Goal: Transaction & Acquisition: Purchase product/service

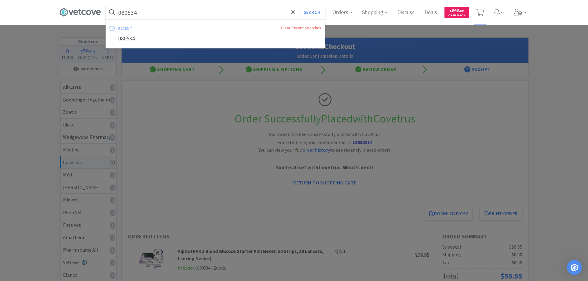
click at [196, 13] on input "080534" at bounding box center [215, 12] width 219 height 14
paste input "MWI - 011544 $12.3"
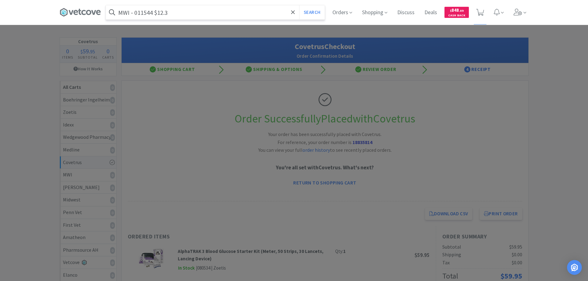
click at [141, 13] on input "MWI - 011544 $12.3" at bounding box center [215, 12] width 219 height 14
paste input "011544"
click at [299, 5] on button "Search" at bounding box center [312, 12] width 26 height 14
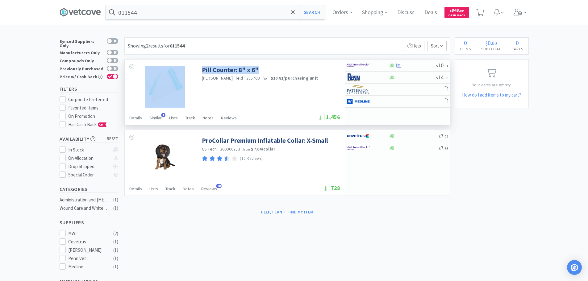
drag, startPoint x: 263, startPoint y: 70, endPoint x: 200, endPoint y: 68, distance: 62.7
click at [200, 68] on div "Pill Counter: 8" x 6" [PERSON_NAME] Field · 385709 · from $10.81 / purchasing u…" at bounding box center [235, 85] width 220 height 51
copy div "Pill Counter: 8" x 6""
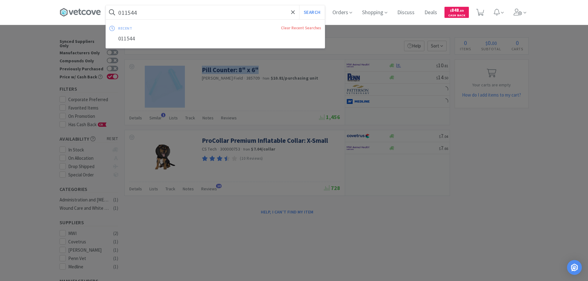
click at [190, 12] on input "011544" at bounding box center [215, 12] width 219 height 14
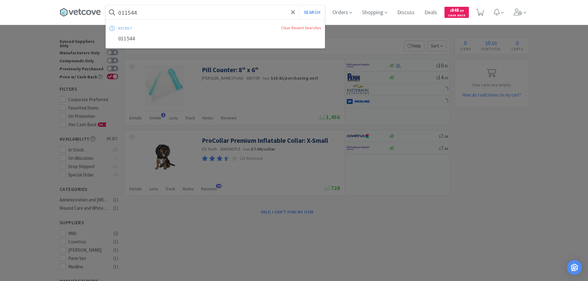
paste input "Pill Counter: 8" x 6""
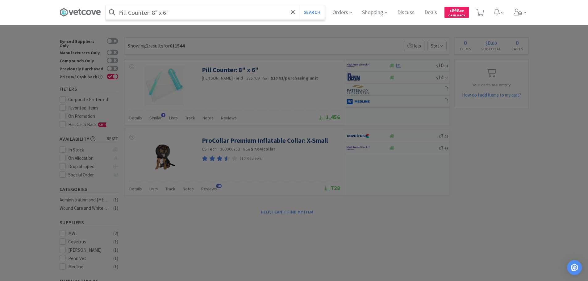
click at [299, 5] on button "Search" at bounding box center [312, 12] width 26 height 14
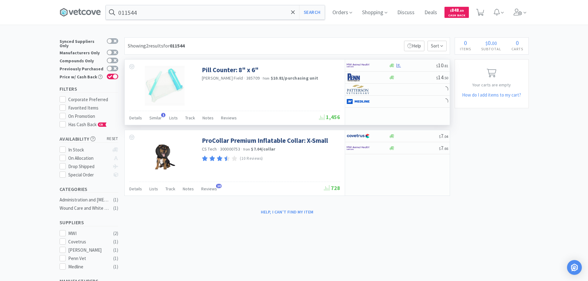
click at [246, 78] on span "385709" at bounding box center [253, 78] width 14 height 6
copy span "385709"
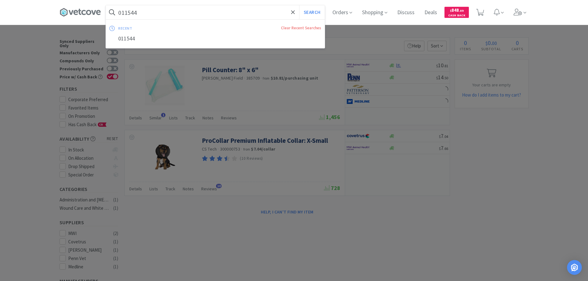
click at [215, 14] on input "011544" at bounding box center [215, 12] width 219 height 14
paste input "385709"
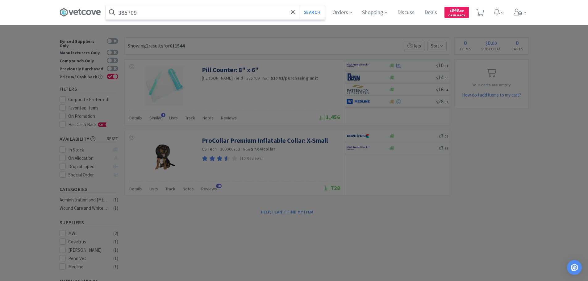
click at [299, 5] on button "Search" at bounding box center [312, 12] width 26 height 14
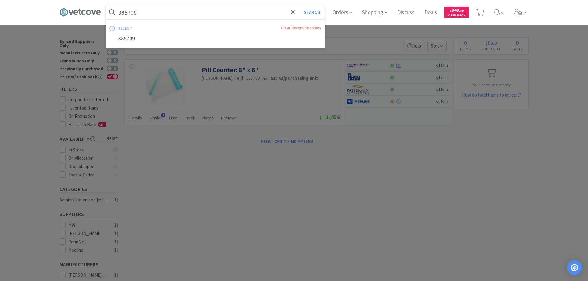
click at [213, 10] on input "385709" at bounding box center [215, 12] width 219 height 14
paste input "011544"
type input "011544"
click at [299, 5] on button "Search" at bounding box center [312, 12] width 26 height 14
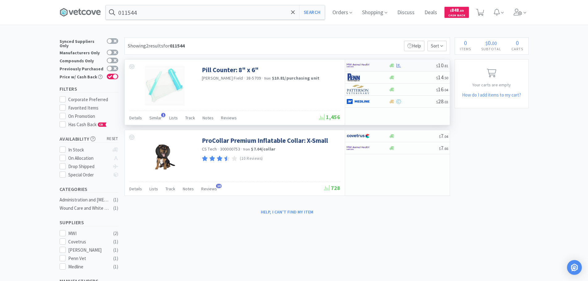
click at [422, 63] on div "$ 10 . 81" at bounding box center [397, 66] width 105 height 12
select select "1"
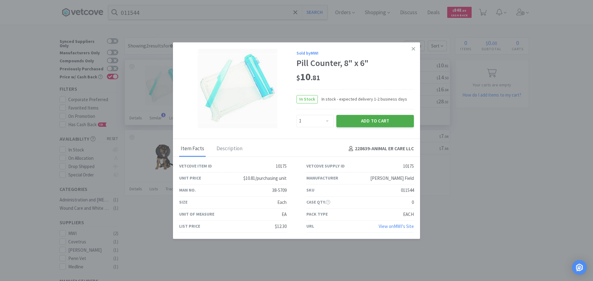
click at [391, 123] on button "Add to Cart" at bounding box center [375, 121] width 78 height 12
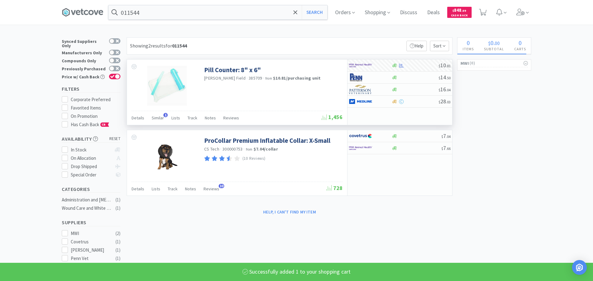
select select "1"
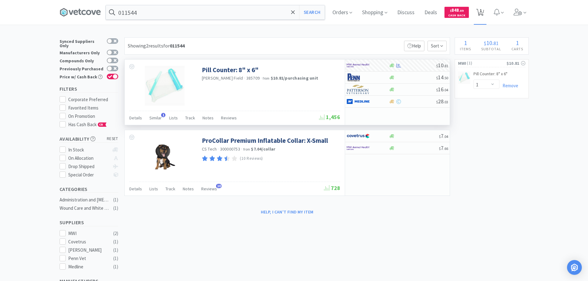
click at [481, 9] on icon at bounding box center [480, 12] width 8 height 7
select select "1"
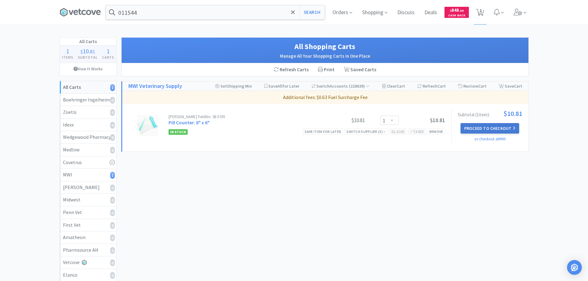
click at [486, 128] on button "Proceed to Checkout" at bounding box center [490, 128] width 59 height 10
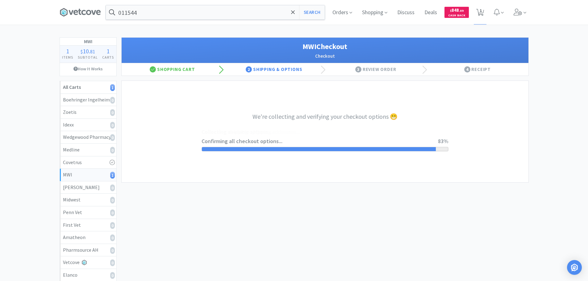
select select "STD_"
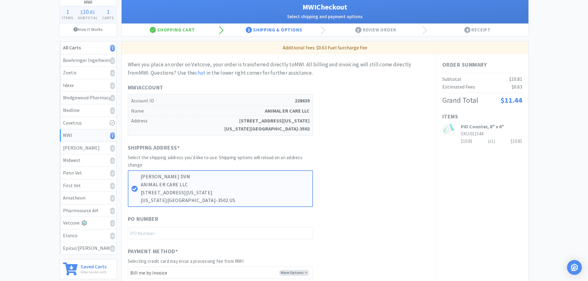
scroll to position [93, 0]
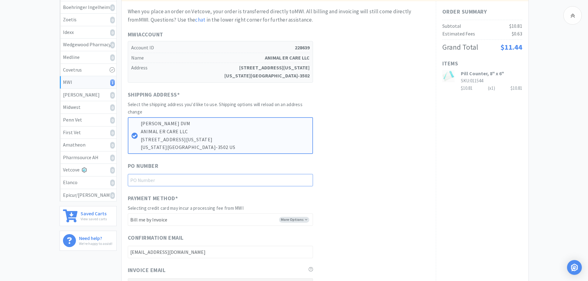
click at [212, 182] on input "text" at bounding box center [220, 180] width 185 height 12
paste input "1145117"
type input "1145117"
click at [356, 158] on div "When you place an order on Vetcove, your order is transferred directly to MWI .…" at bounding box center [279, 191] width 302 height 369
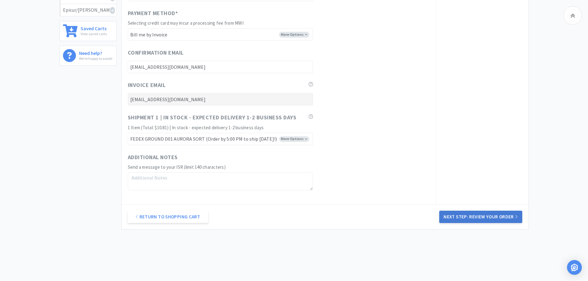
click at [493, 214] on button "Next Step: Review Your Order" at bounding box center [480, 217] width 83 height 12
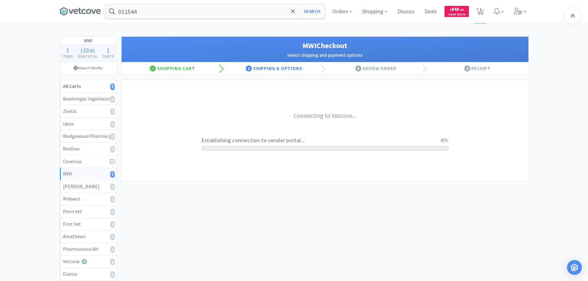
scroll to position [0, 0]
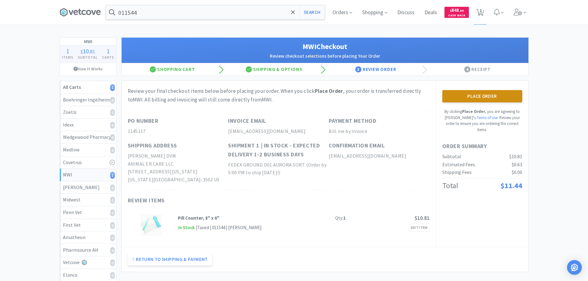
click at [468, 98] on button "Place Order" at bounding box center [483, 96] width 80 height 12
